Goal: Download file/media: Download file/media

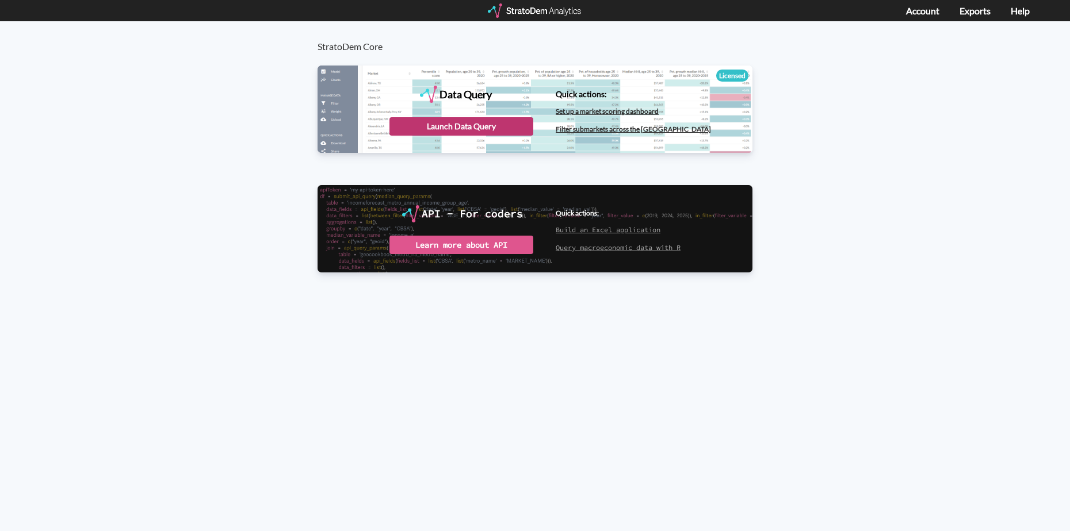
click at [484, 130] on div "Launch Data Query" at bounding box center [461, 126] width 144 height 18
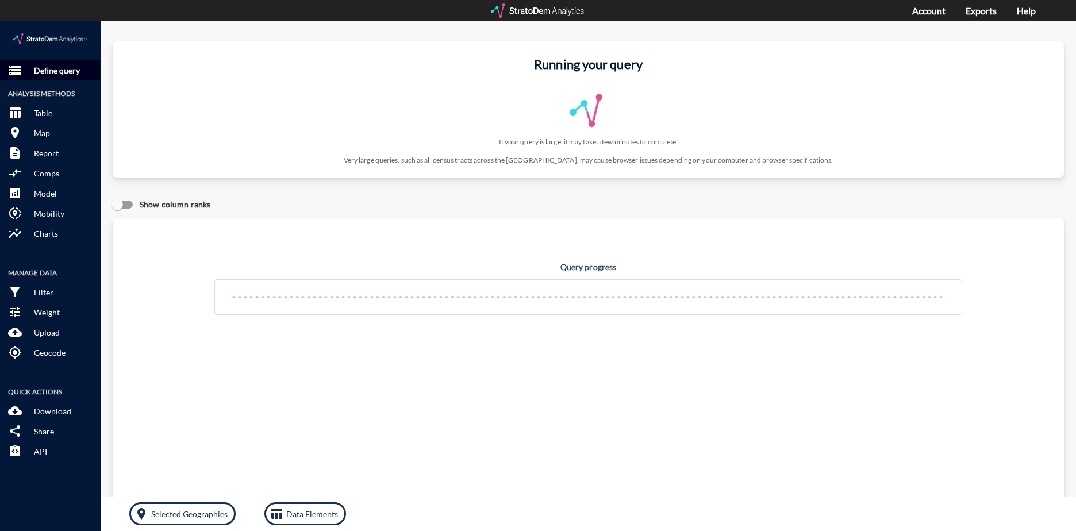
click button "storage Define query"
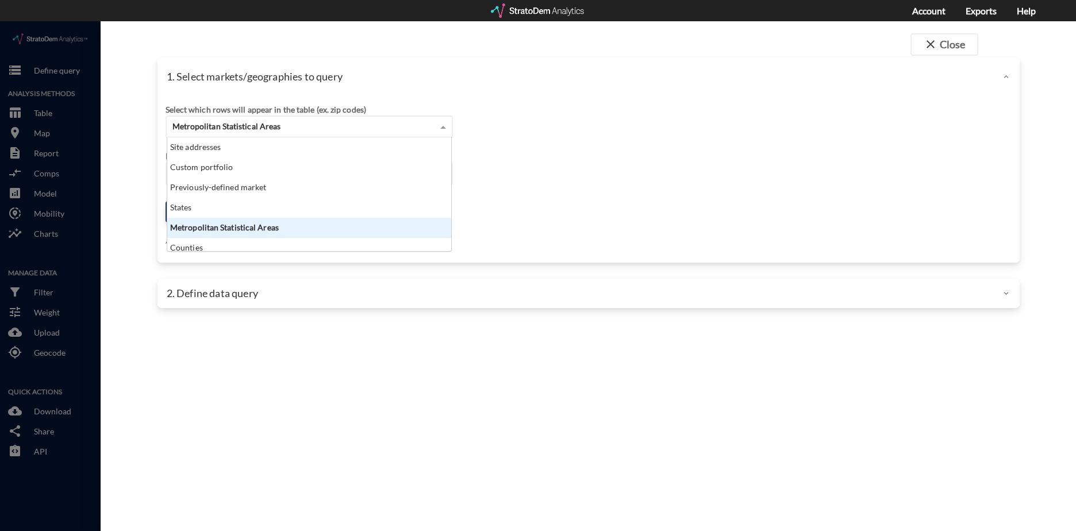
click div "Metropolitan Statistical Areas"
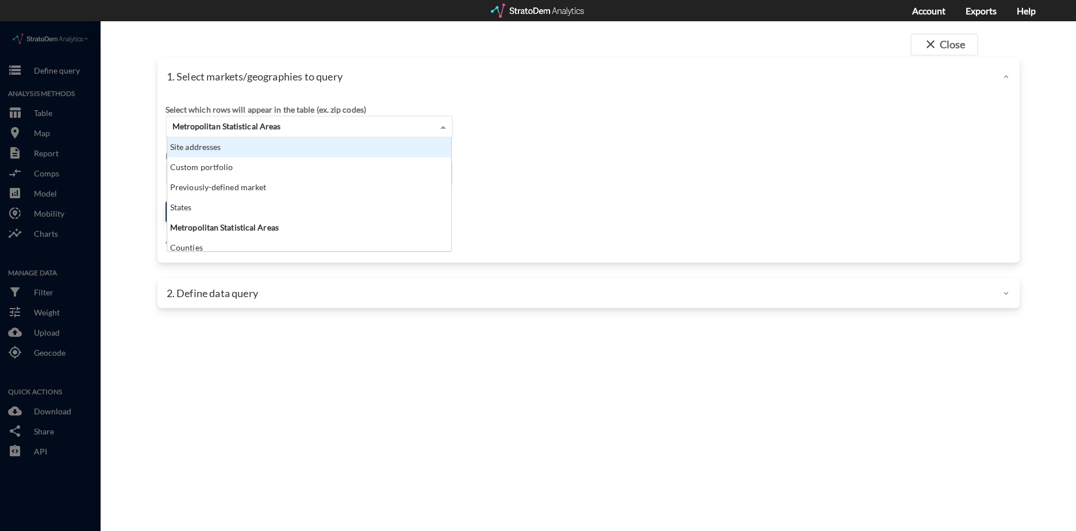
click div "Site addresses"
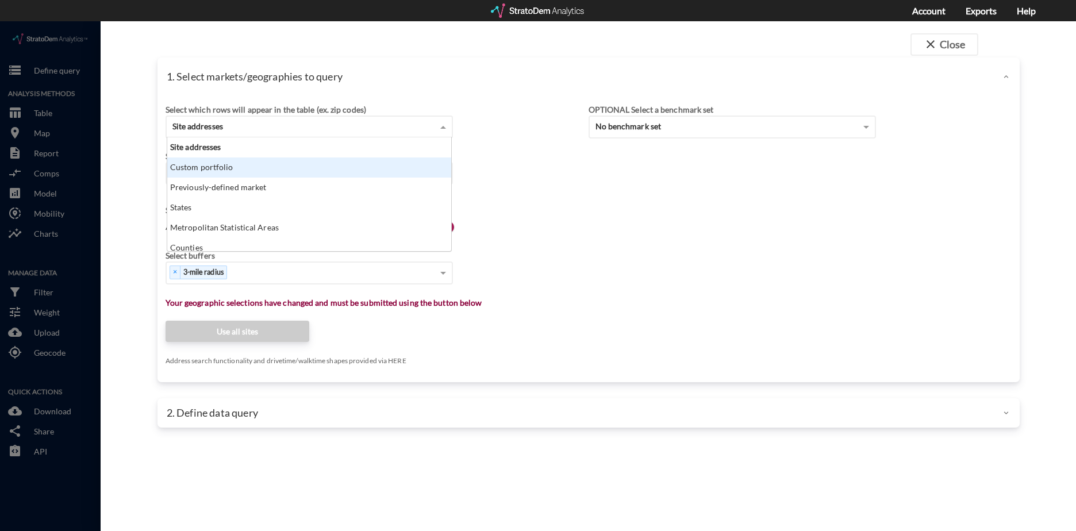
click div "Custom portfolio"
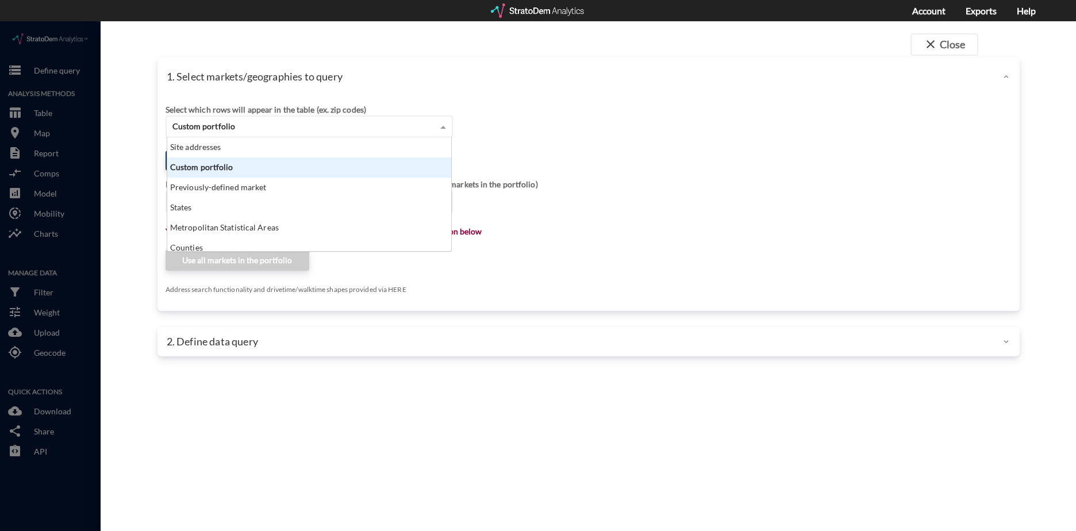
drag, startPoint x: 328, startPoint y: 104, endPoint x: 329, endPoint y: 117, distance: 12.7
click div "Custom portfolio"
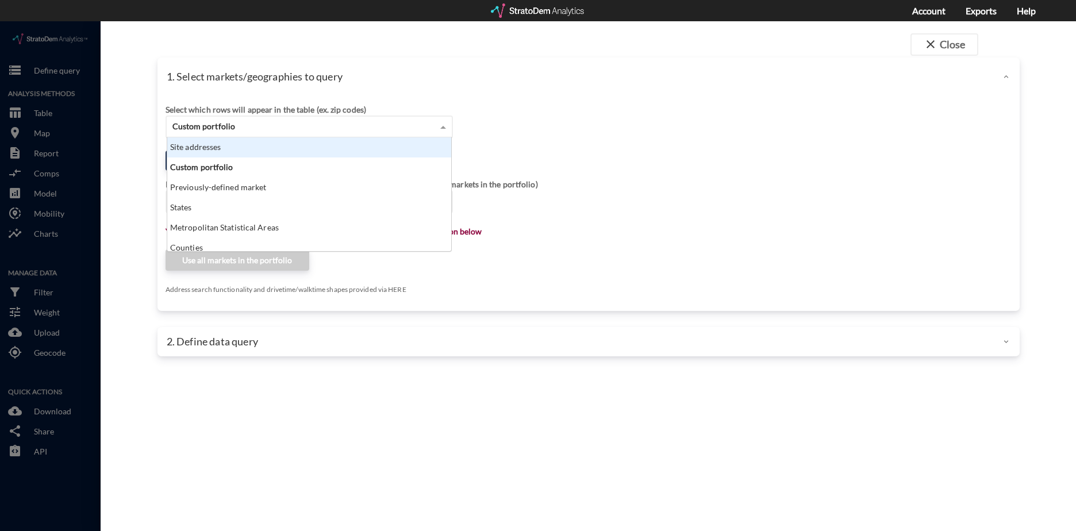
drag, startPoint x: 325, startPoint y: 128, endPoint x: 321, endPoint y: 143, distance: 14.9
click div "Site addresses"
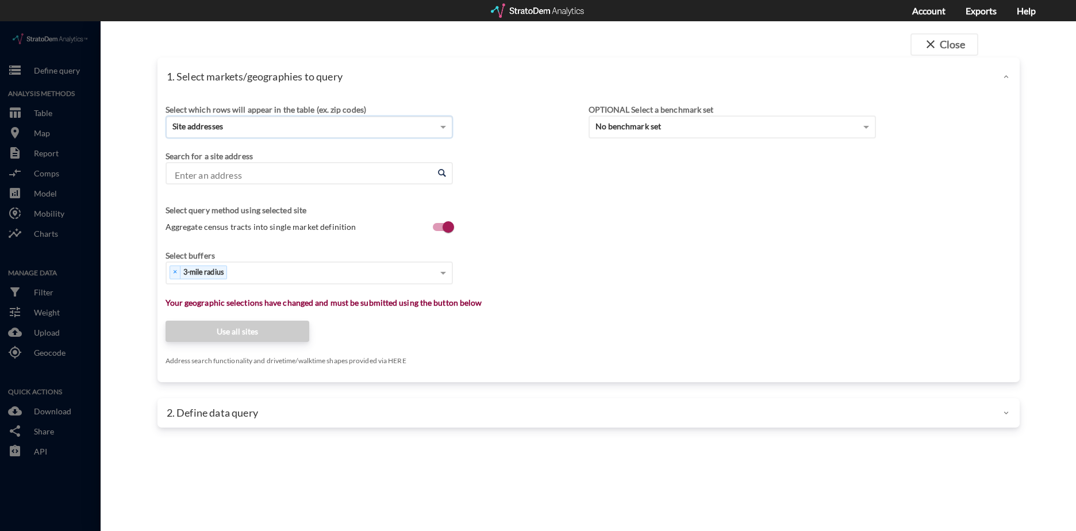
click input "Enter an address"
paste input "[STREET_ADDRESS][PERSON_NAME]"
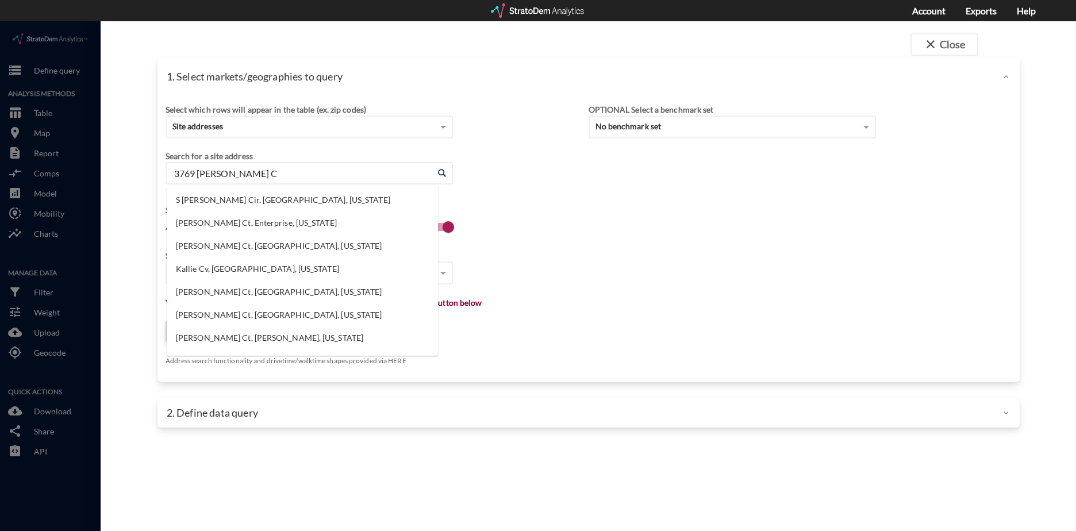
type input "3769 [PERSON_NAME] C"
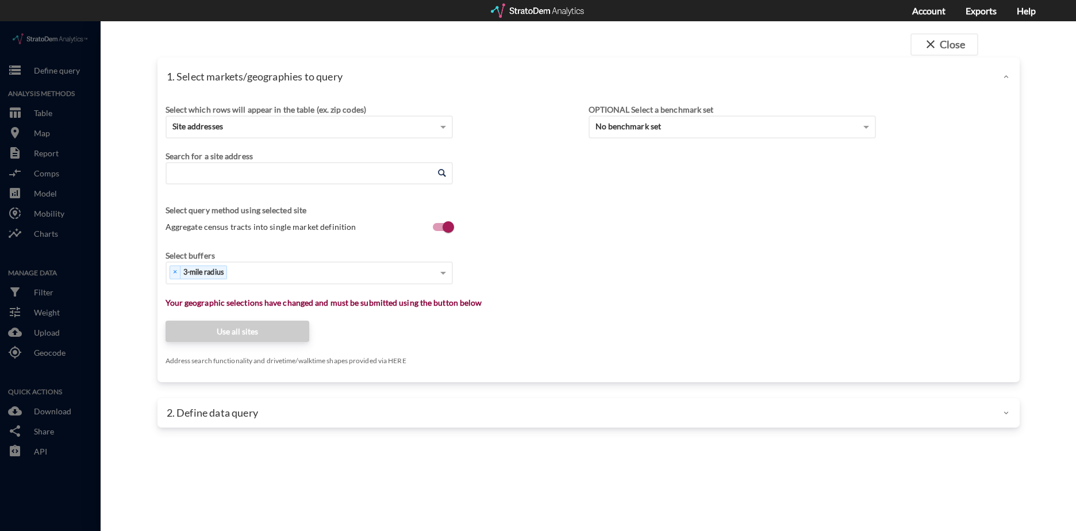
click input "Enter an address"
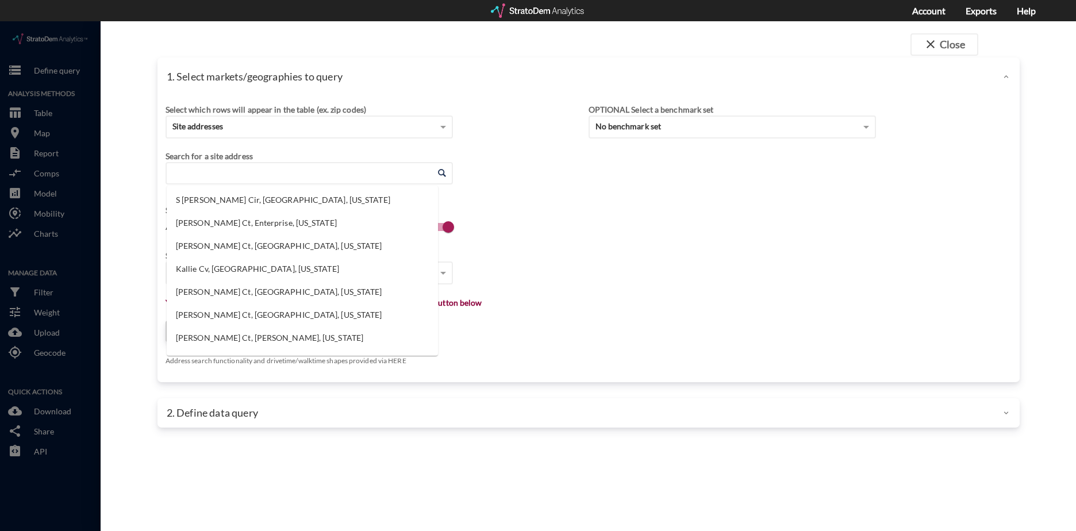
paste input "[STREET_ADDRESS][PERSON_NAME]"
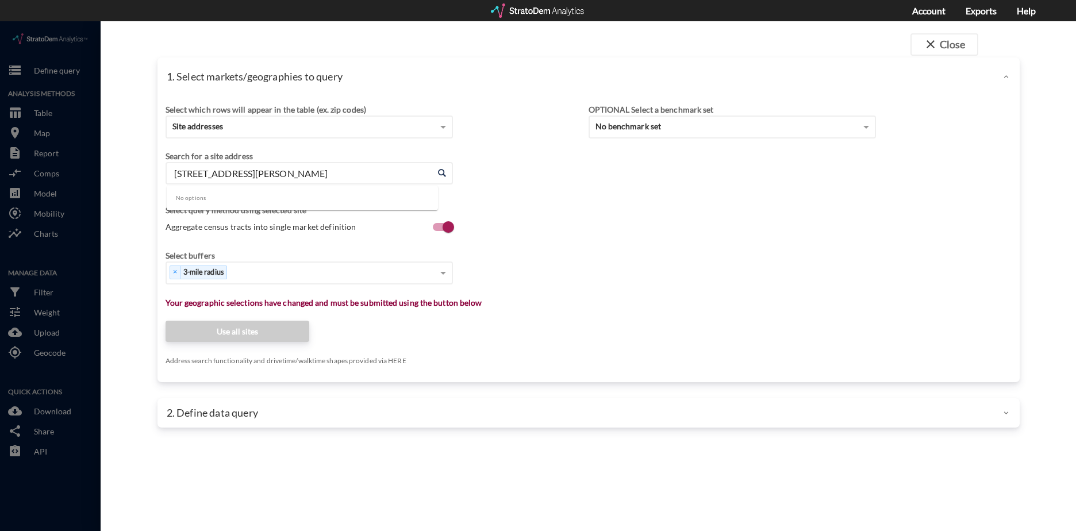
type input "[STREET_ADDRESS][PERSON_NAME]"
drag, startPoint x: 204, startPoint y: 147, endPoint x: 208, endPoint y: 167, distance: 21.1
click input "Enter an address"
paste input "[STREET_ADDRESS][PERSON_NAME]"
type input "[STREET_ADDRESS][PERSON_NAME]"
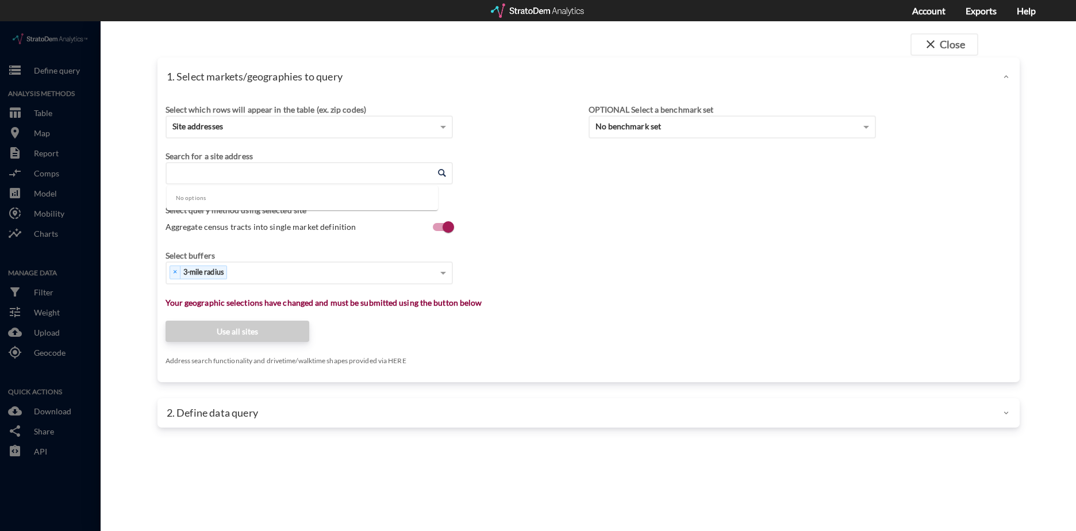
click input "Enter an address"
paste input "[PERSON_NAME] Cir, [GEOGRAPHIC_DATA], [GEOGRAPHIC_DATA] 30534"
type input "[PERSON_NAME] Cir"
click input "Enter an address"
paste input "[STREET_ADDRESS][PERSON_NAME]"
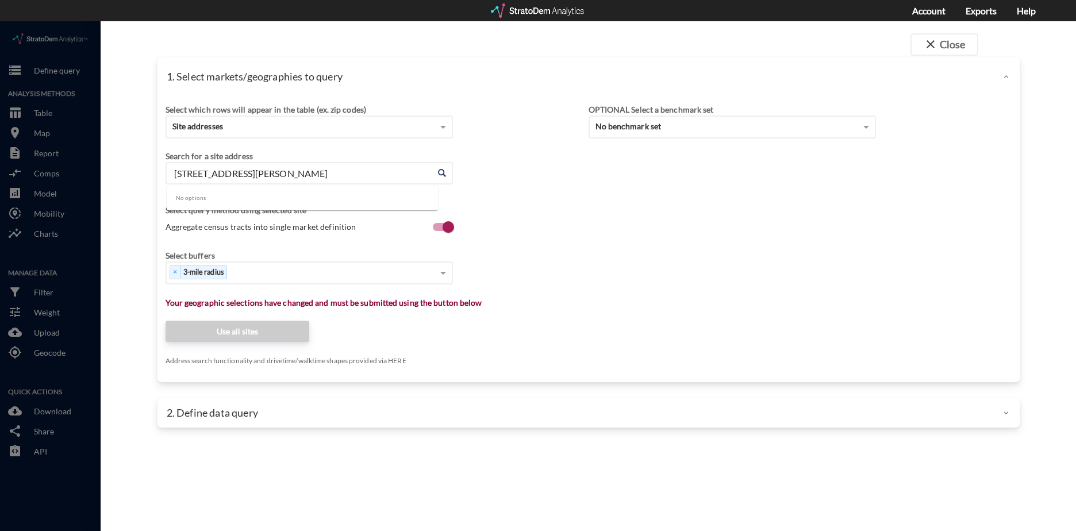
type input "[STREET_ADDRESS][PERSON_NAME]"
click input "Enter an address"
paste input "[STREET_ADDRESS]"
click li "[STREET_ADDRESS][US_STATE]"
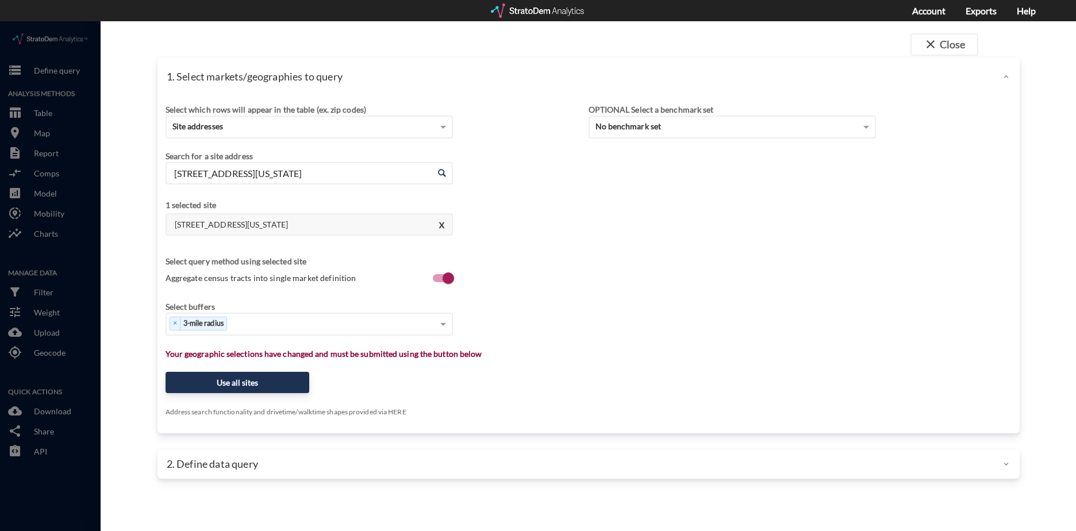
click input "[STREET_ADDRESS][US_STATE]"
paste input "[STREET_ADDRESS][PERSON_NAME]"
click li "[STREET_ADDRESS][PERSON_NAME][US_STATE]"
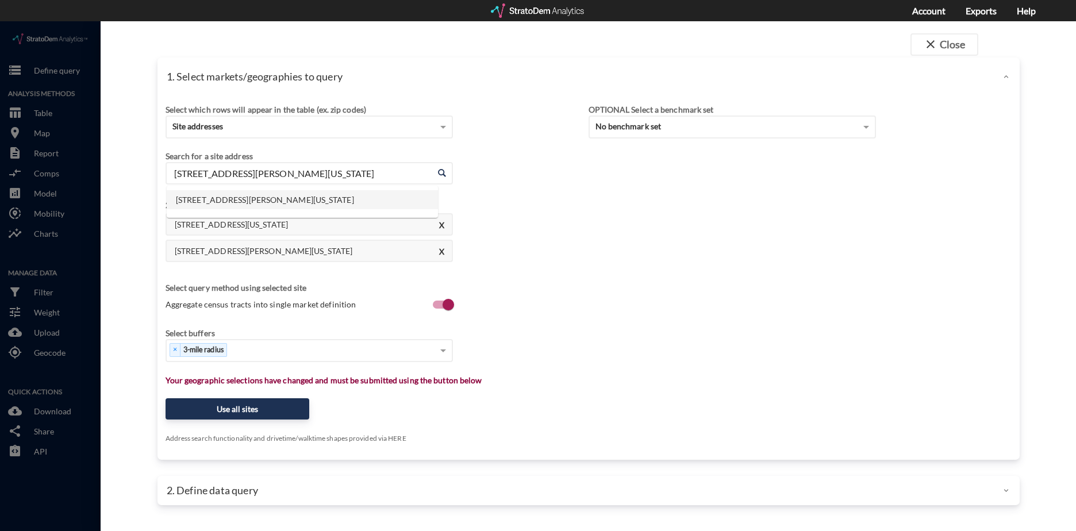
click input "[STREET_ADDRESS][PERSON_NAME][US_STATE]"
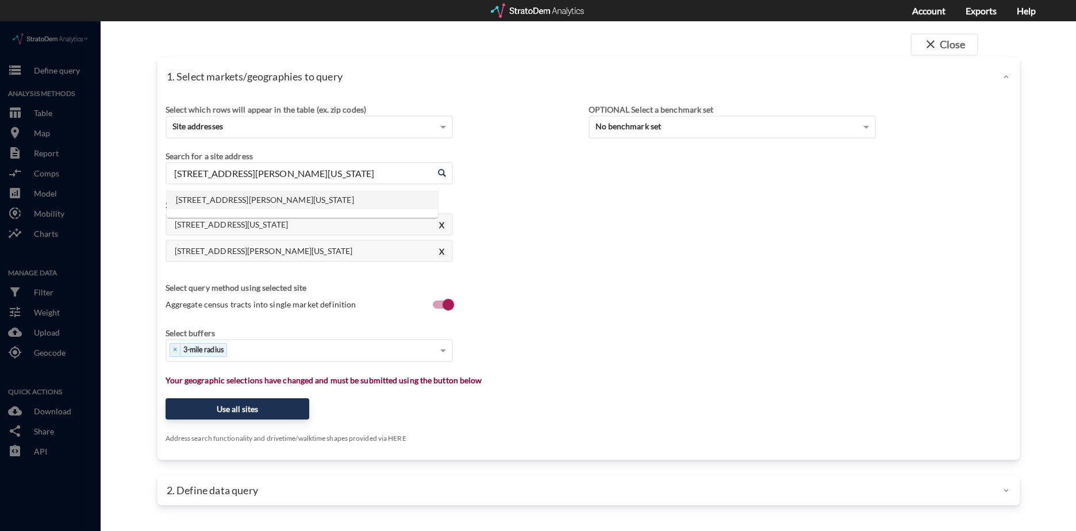
paste input "Captain [PERSON_NAME], [PERSON_NAME], GA 30548"
click li "Captain [PERSON_NAME], [GEOGRAPHIC_DATA], [US_STATE]"
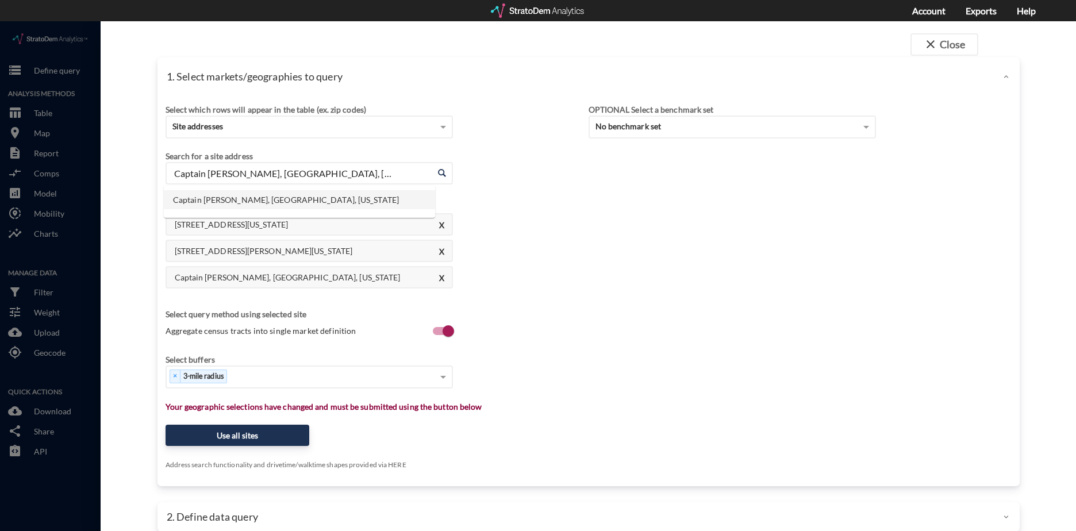
click input "Captain [PERSON_NAME], [GEOGRAPHIC_DATA], [US_STATE]"
paste input "[STREET_ADDRESS][PERSON_NAME]"
click input "Captain [PERSON_NAME], [GEOGRAPHIC_DATA], [US_STATE]"
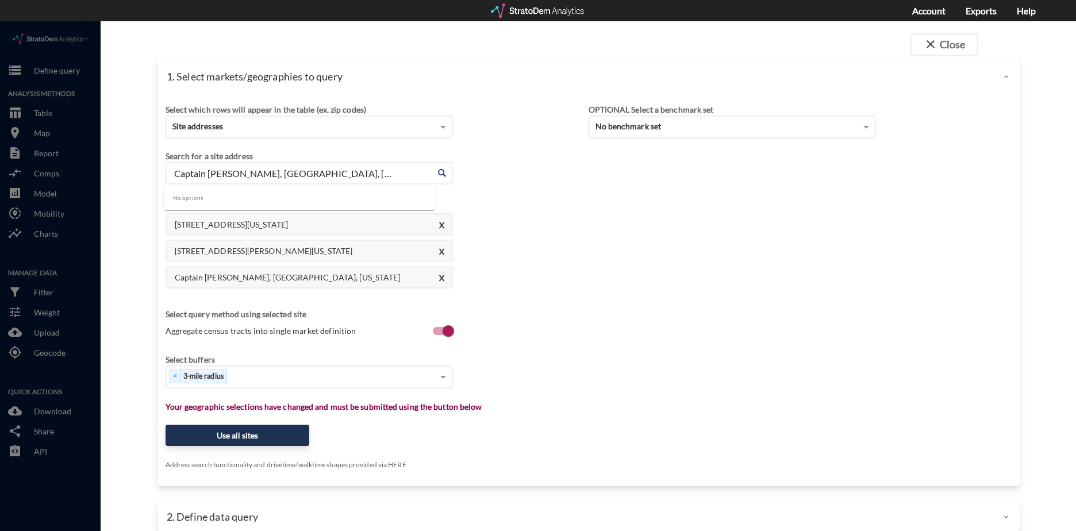
click input "Captain [PERSON_NAME], [GEOGRAPHIC_DATA], [US_STATE]"
paste input "[PERSON_NAME] Cir, [GEOGRAPHIC_DATA], [GEOGRAPHIC_DATA] 30534"
click input "Captain [PERSON_NAME], [GEOGRAPHIC_DATA], [US_STATE]"
paste input "[STREET_ADDRESS][PERSON_NAME]"
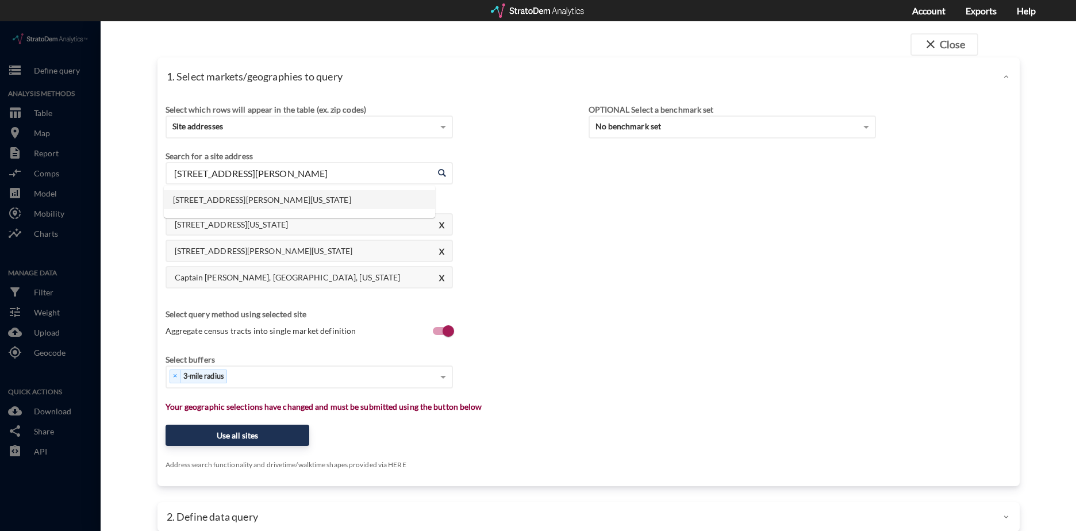
click li "[STREET_ADDRESS][PERSON_NAME][US_STATE]"
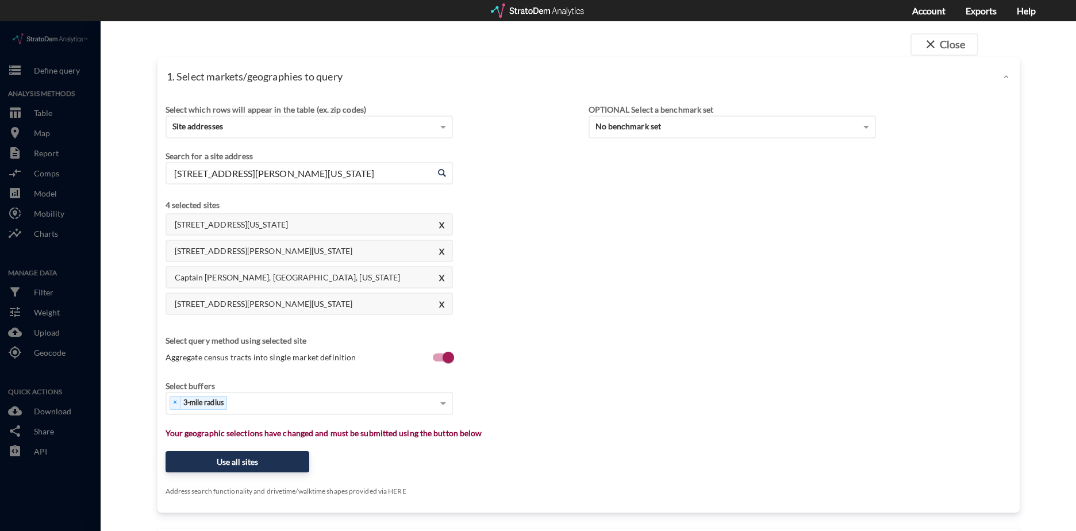
click input "[STREET_ADDRESS][PERSON_NAME][US_STATE]"
click h4 "[STREET_ADDRESS][US_STATE]"
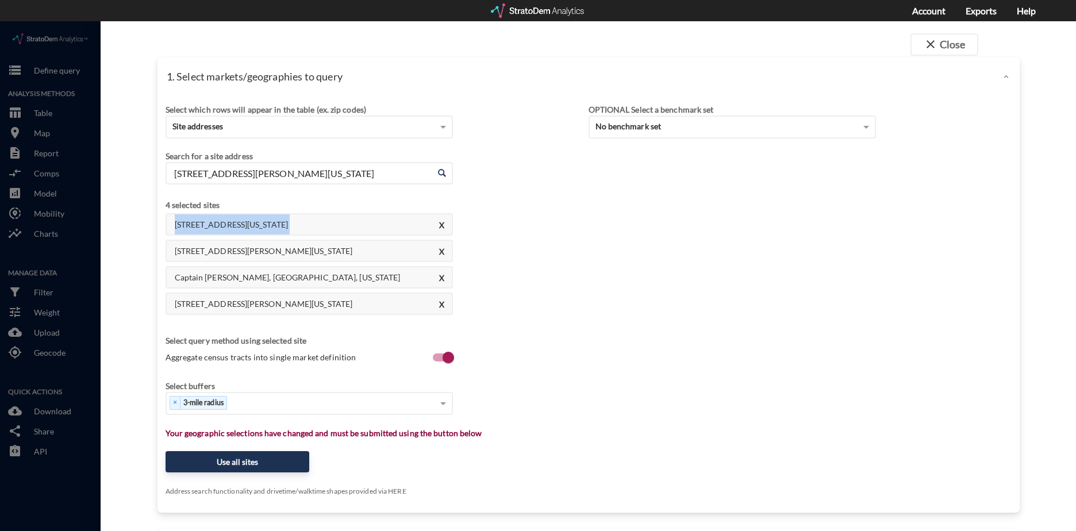
click h4 "[STREET_ADDRESS][US_STATE]"
click input "[STREET_ADDRESS][PERSON_NAME][US_STATE]"
paste input "Beartooth Pkwy, [GEOGRAPHIC_DATA]"
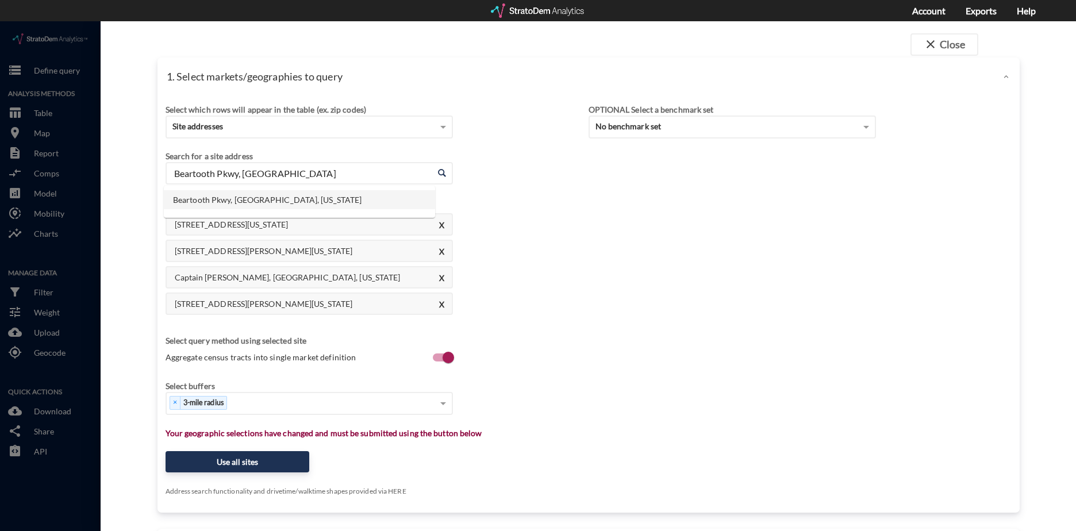
click li "Beartooth Pkwy, [GEOGRAPHIC_DATA], [US_STATE]"
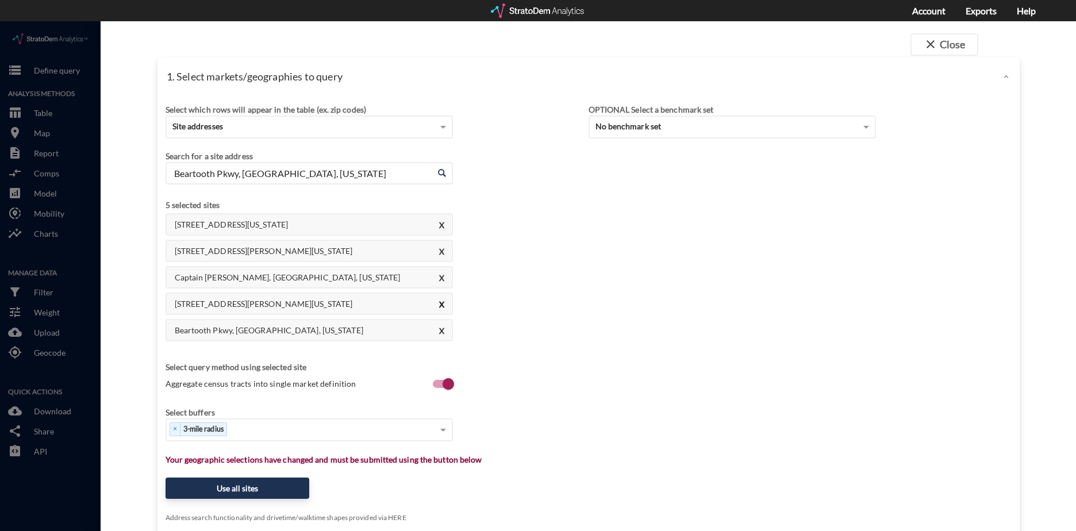
type input "Beartooth Pkwy, [GEOGRAPHIC_DATA], [US_STATE]"
click button "X"
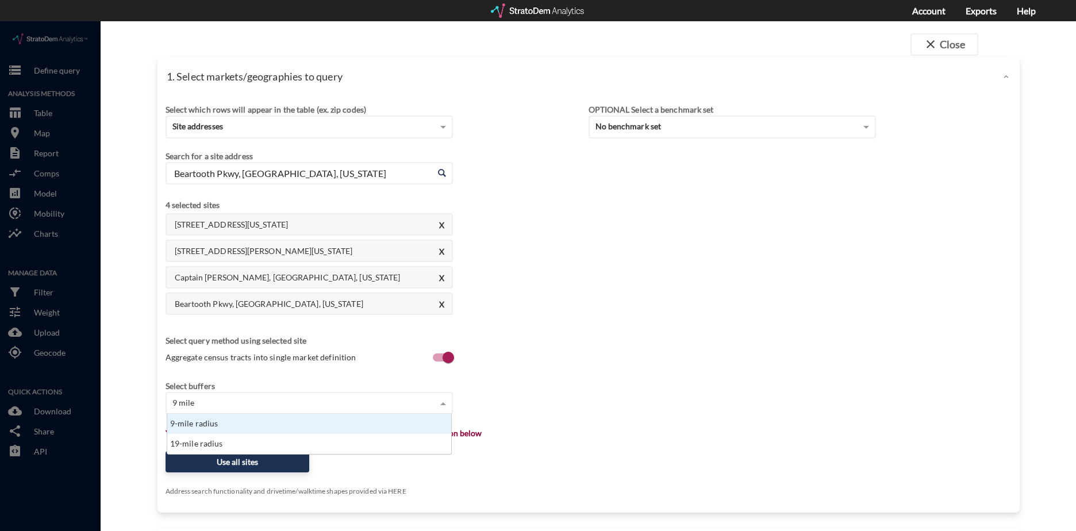
scroll to position [32, 277]
type input "9"
click div "9-mile radius"
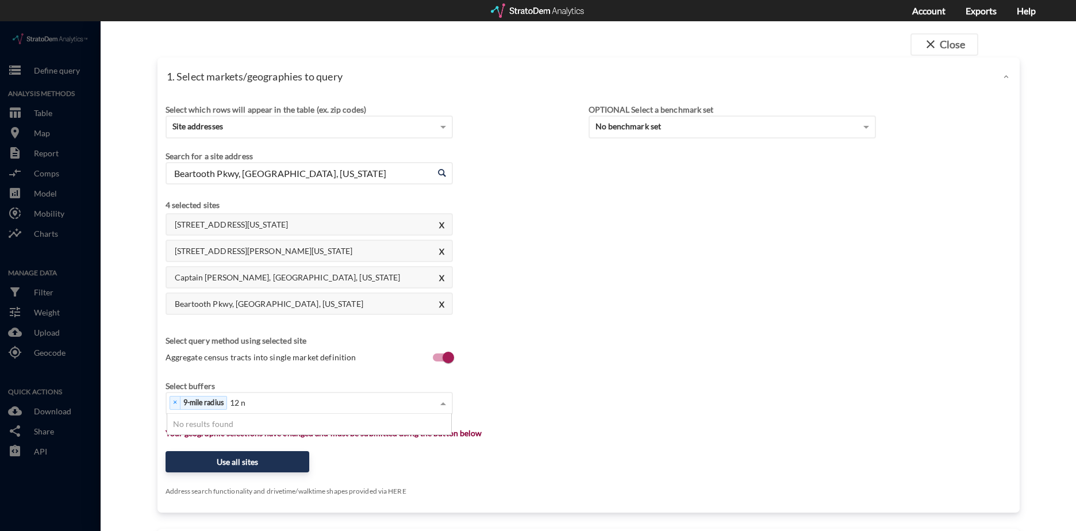
type input "12"
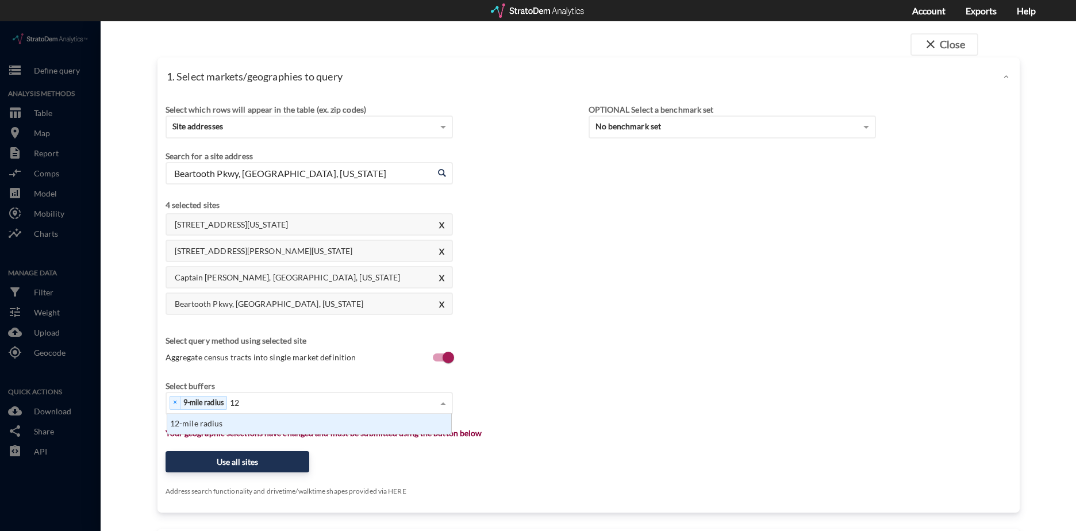
drag, startPoint x: 276, startPoint y: 398, endPoint x: 276, endPoint y: 406, distance: 8.1
click div "12-mile radius"
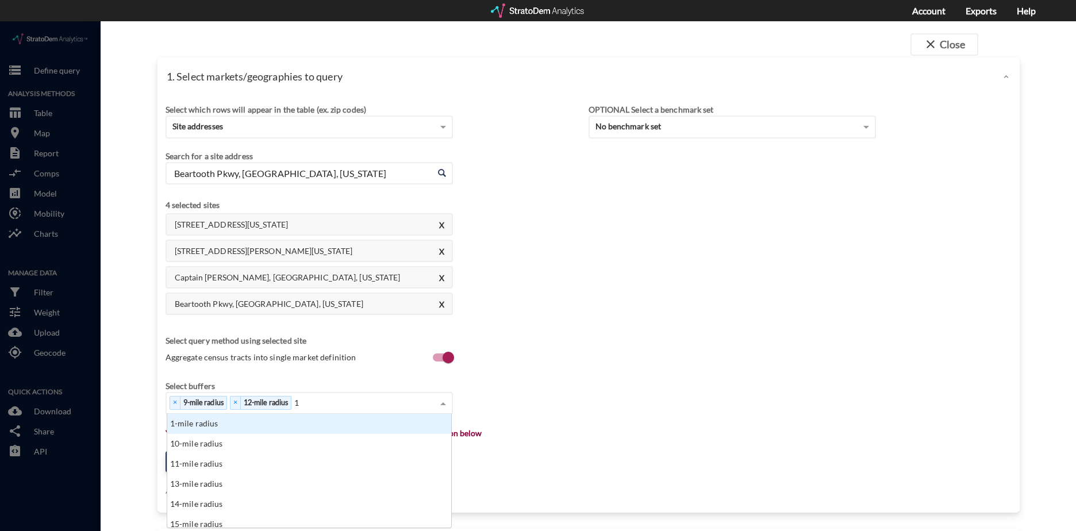
scroll to position [9, 7]
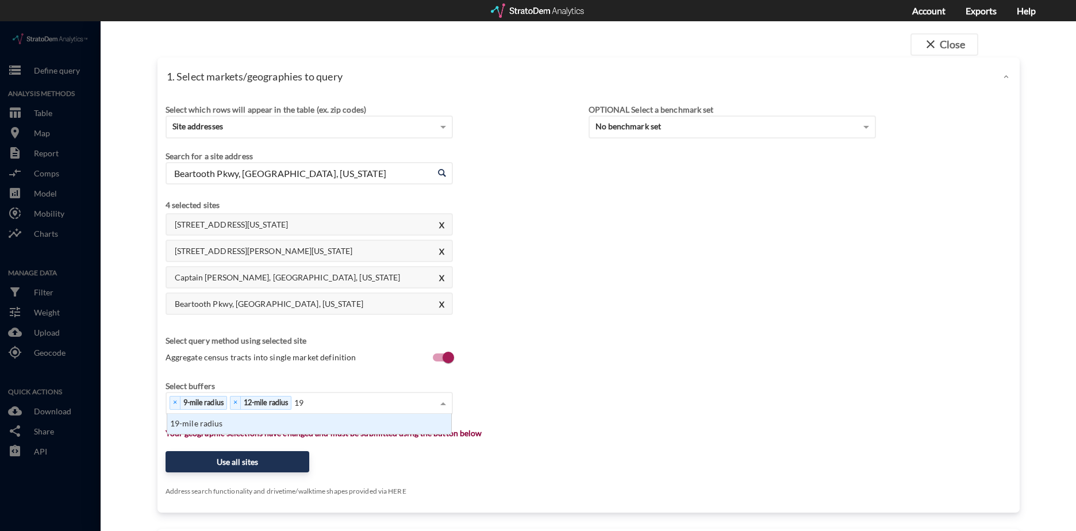
type input "19"
click div "19-mile radius"
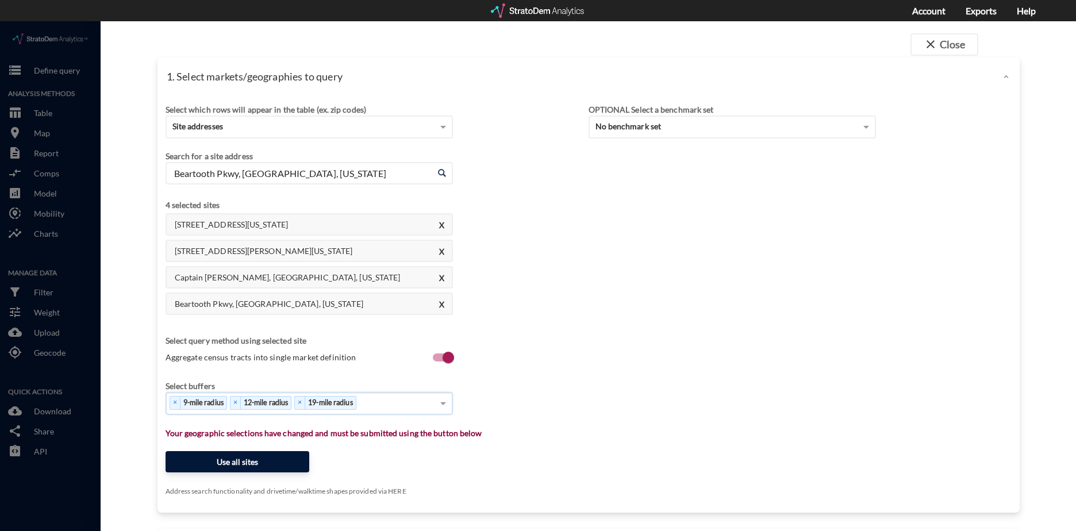
click button "Use all sites"
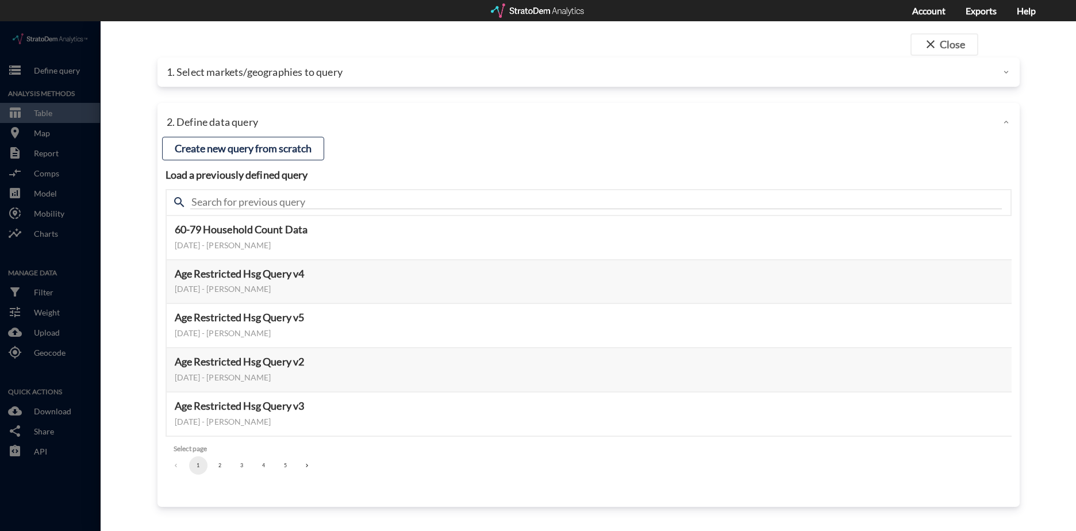
click button "2"
click button "1"
click button "3"
click button "Select this query"
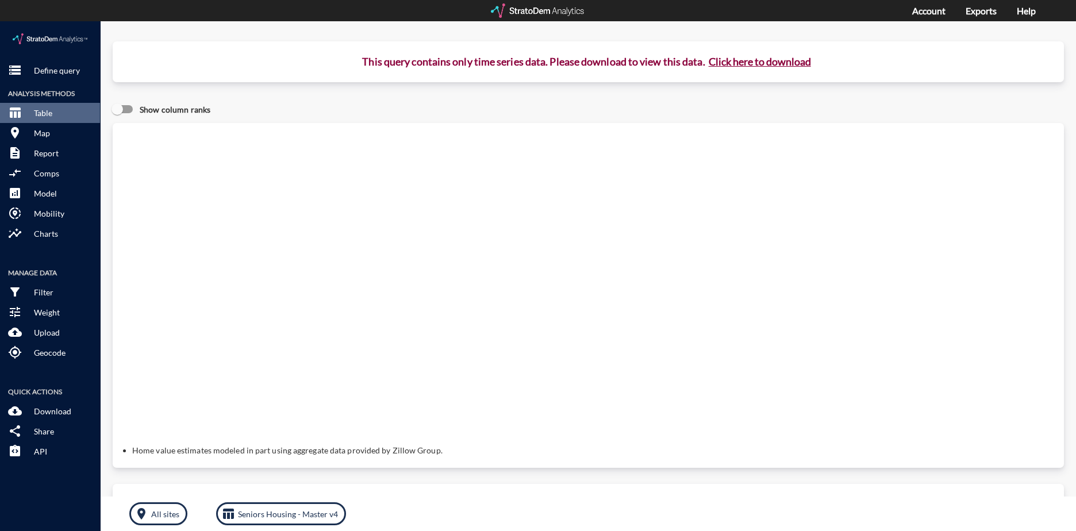
click button "Click here to download"
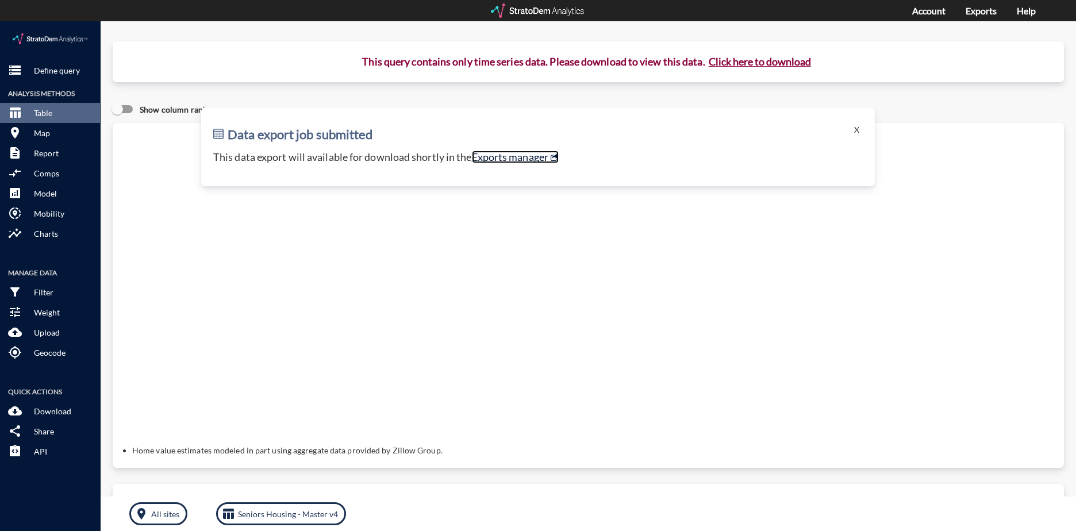
click link "Exports manager"
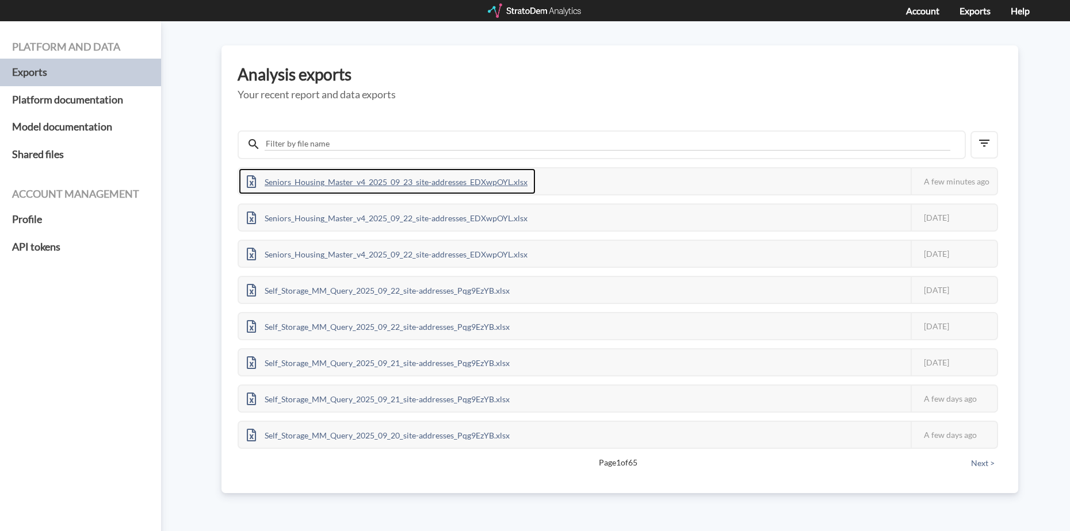
click at [477, 178] on div "Seniors_Housing_Master_v4_2025_09_23_site-addresses_EDXwpOYL.xlsx" at bounding box center [387, 181] width 297 height 26
click at [497, 82] on h3 "Analysis exports" at bounding box center [619, 75] width 764 height 18
